Goal: Find specific page/section: Find specific page/section

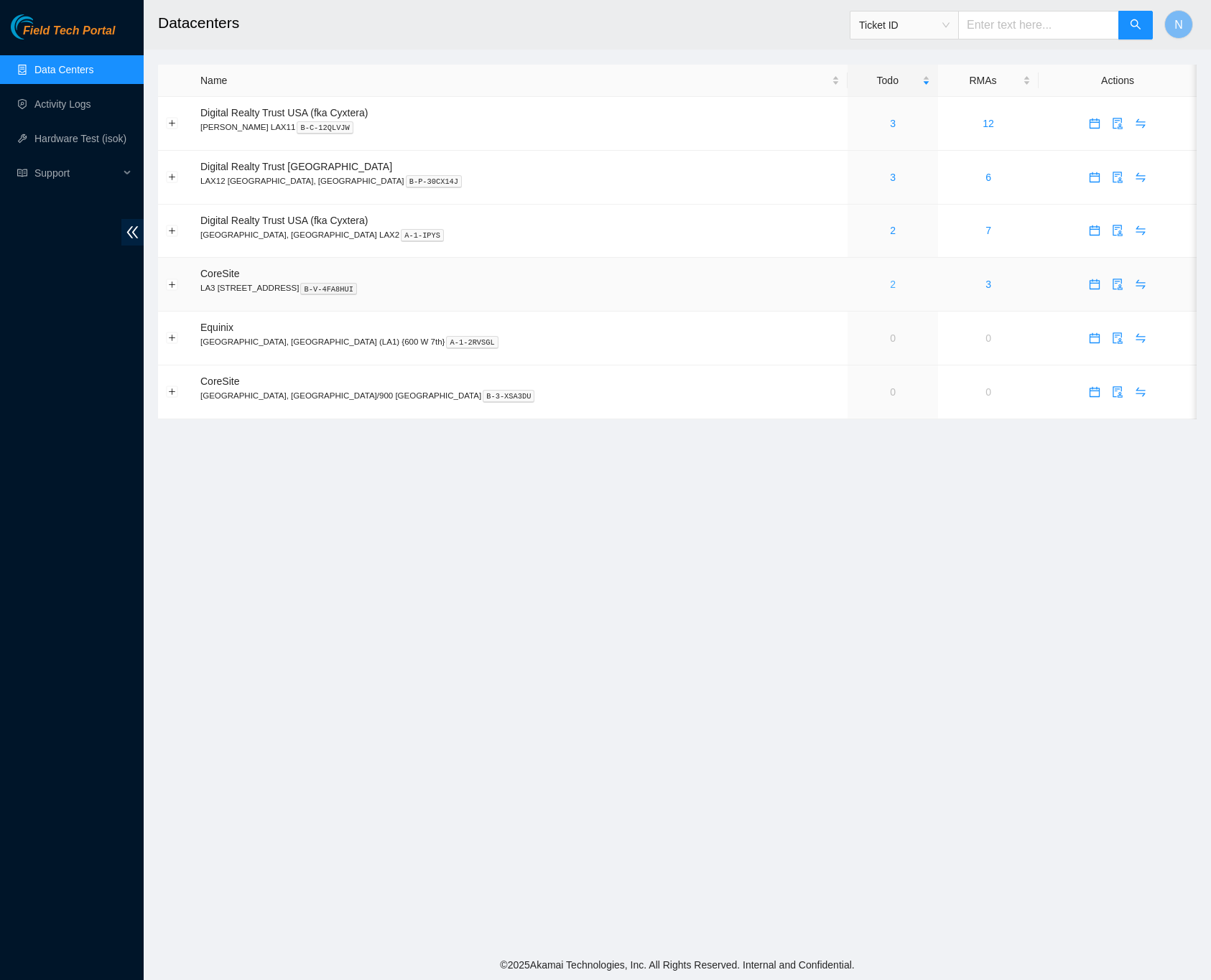
click at [890, 289] on link "2" at bounding box center [892, 284] width 6 height 12
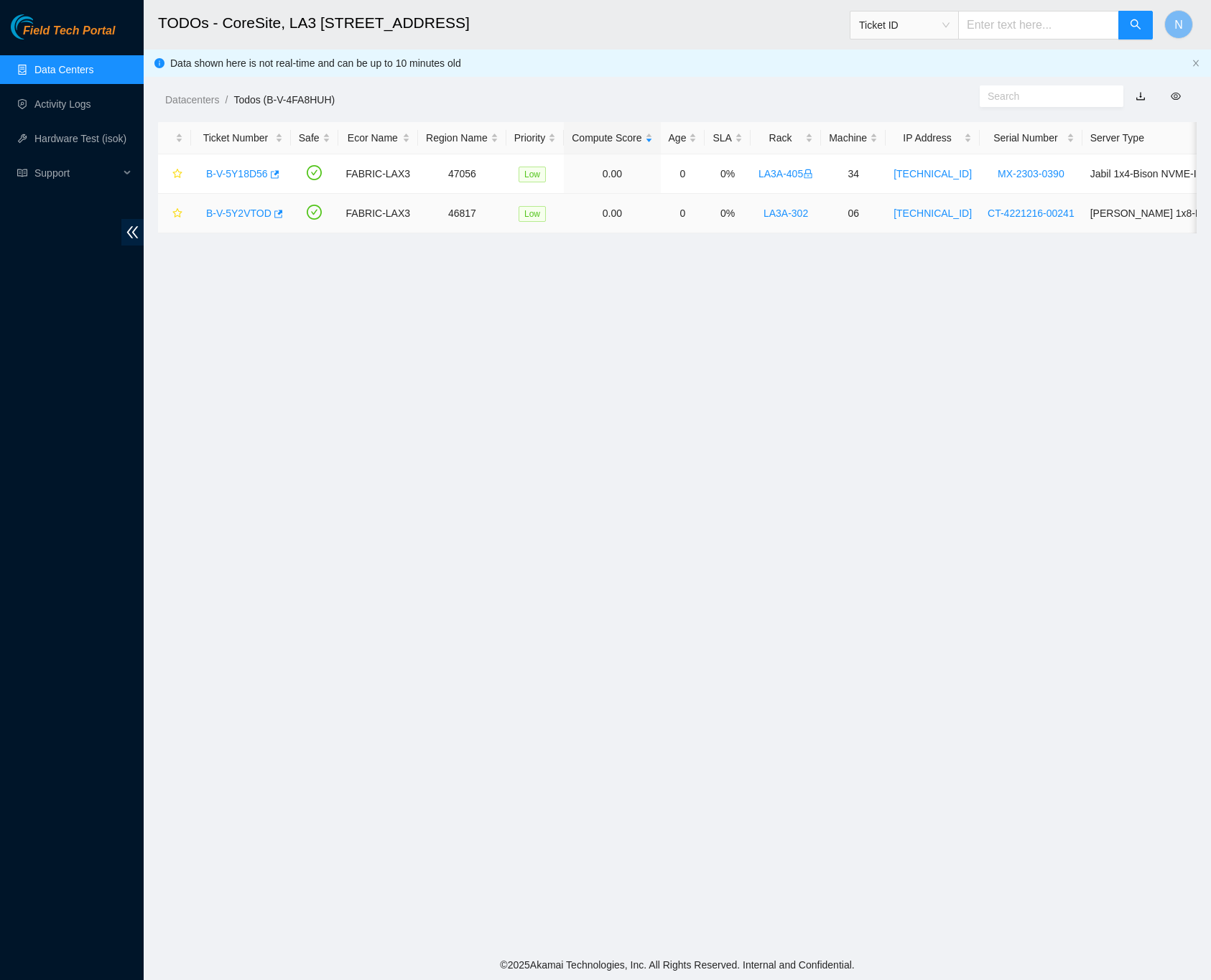
click at [240, 209] on link "B-V-5Y2VTOD" at bounding box center [239, 214] width 66 height 12
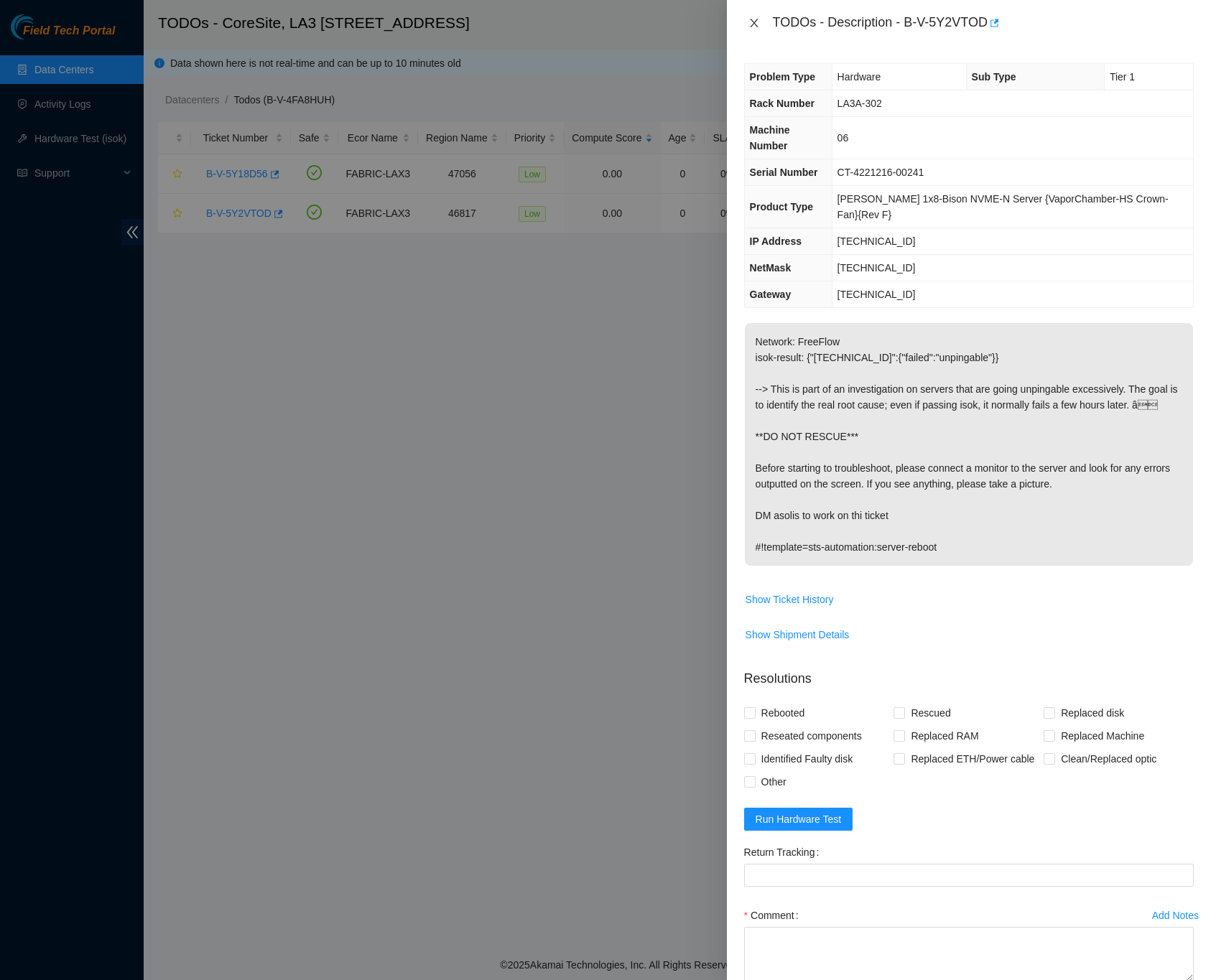
click at [755, 17] on icon "close" at bounding box center [754, 23] width 12 height 12
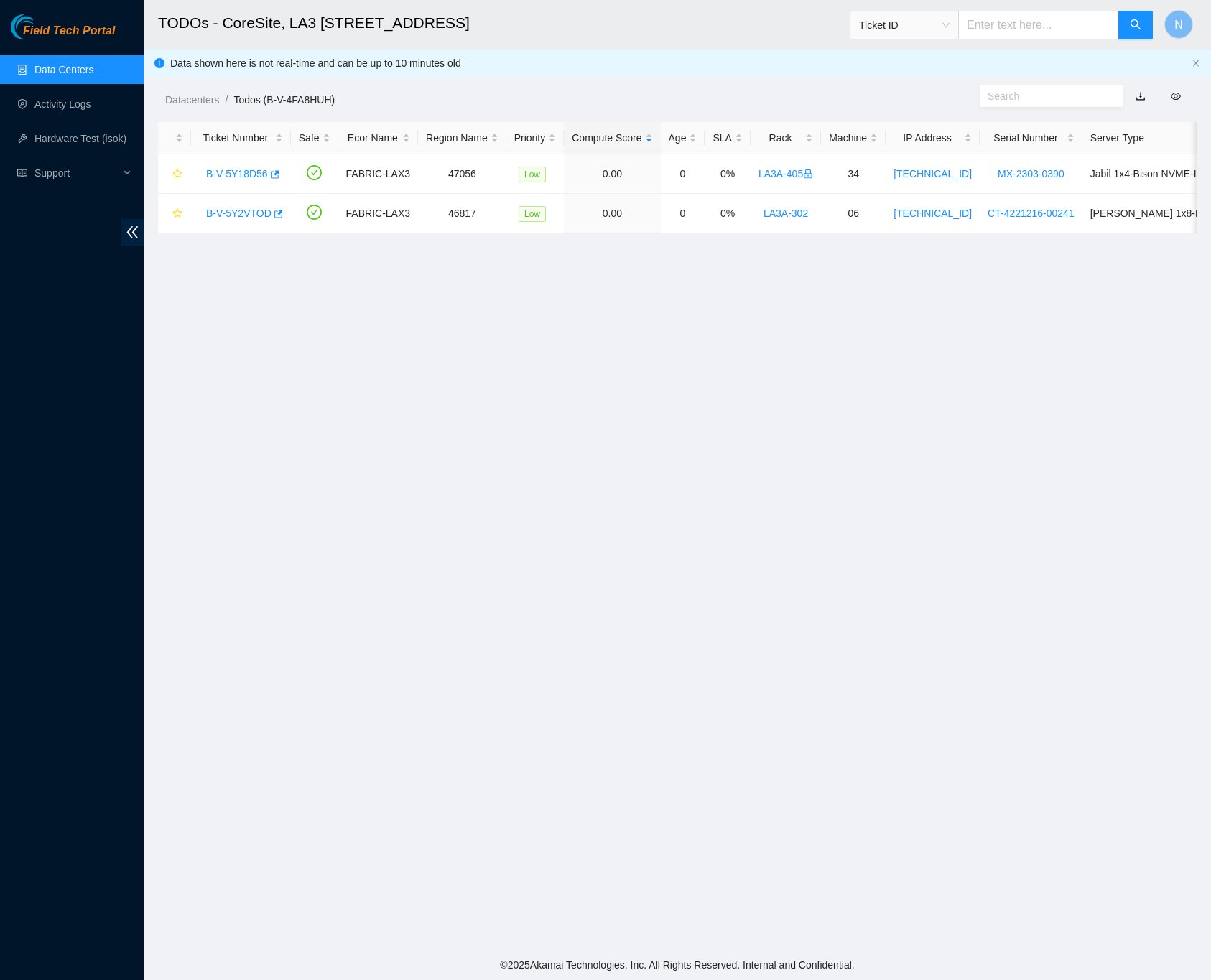
click at [72, 64] on link "Data Centers" at bounding box center [64, 70] width 59 height 12
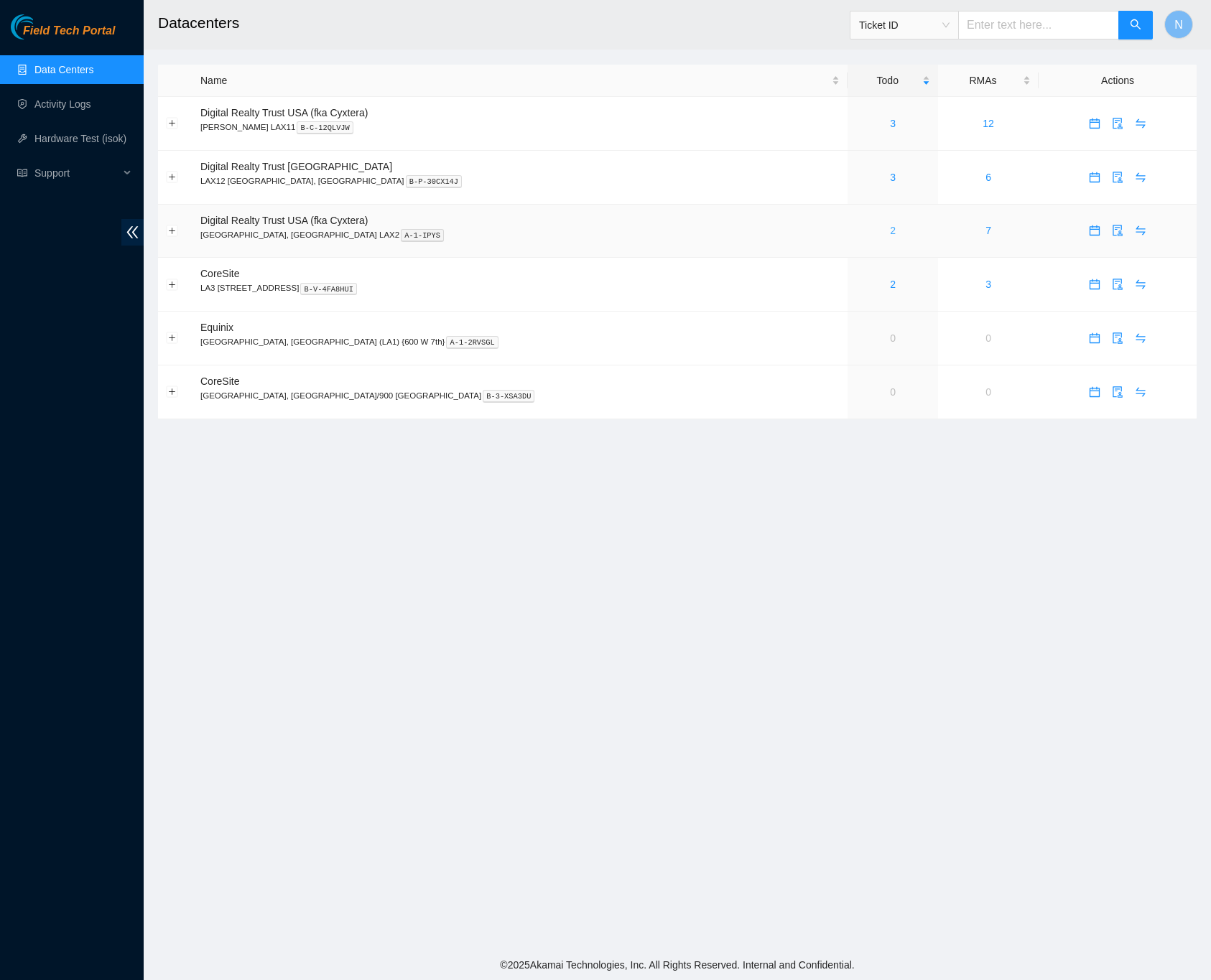
click at [890, 233] on link "2" at bounding box center [892, 230] width 6 height 12
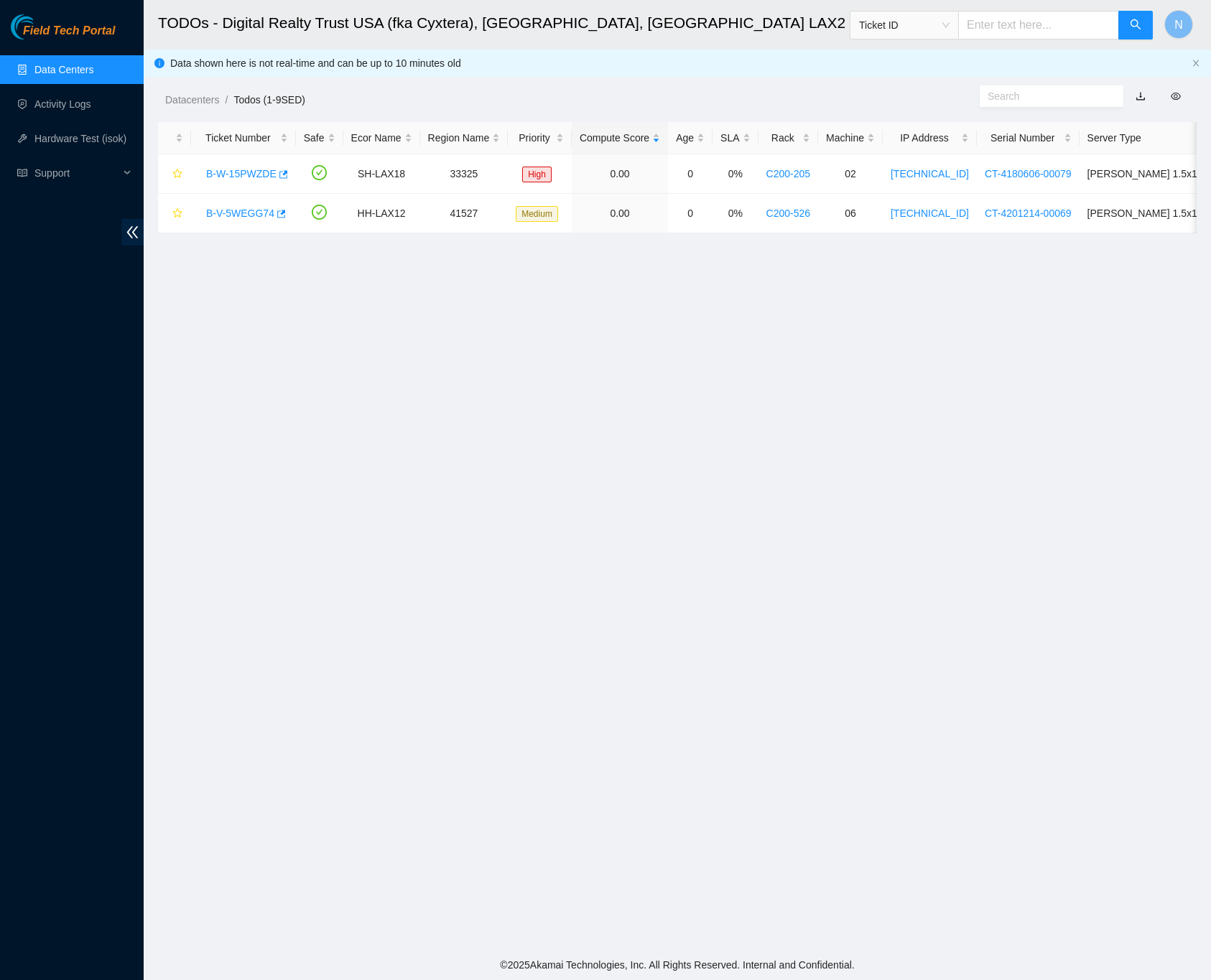
click at [80, 66] on link "Data Centers" at bounding box center [64, 70] width 59 height 12
